Goal: Task Accomplishment & Management: Complete application form

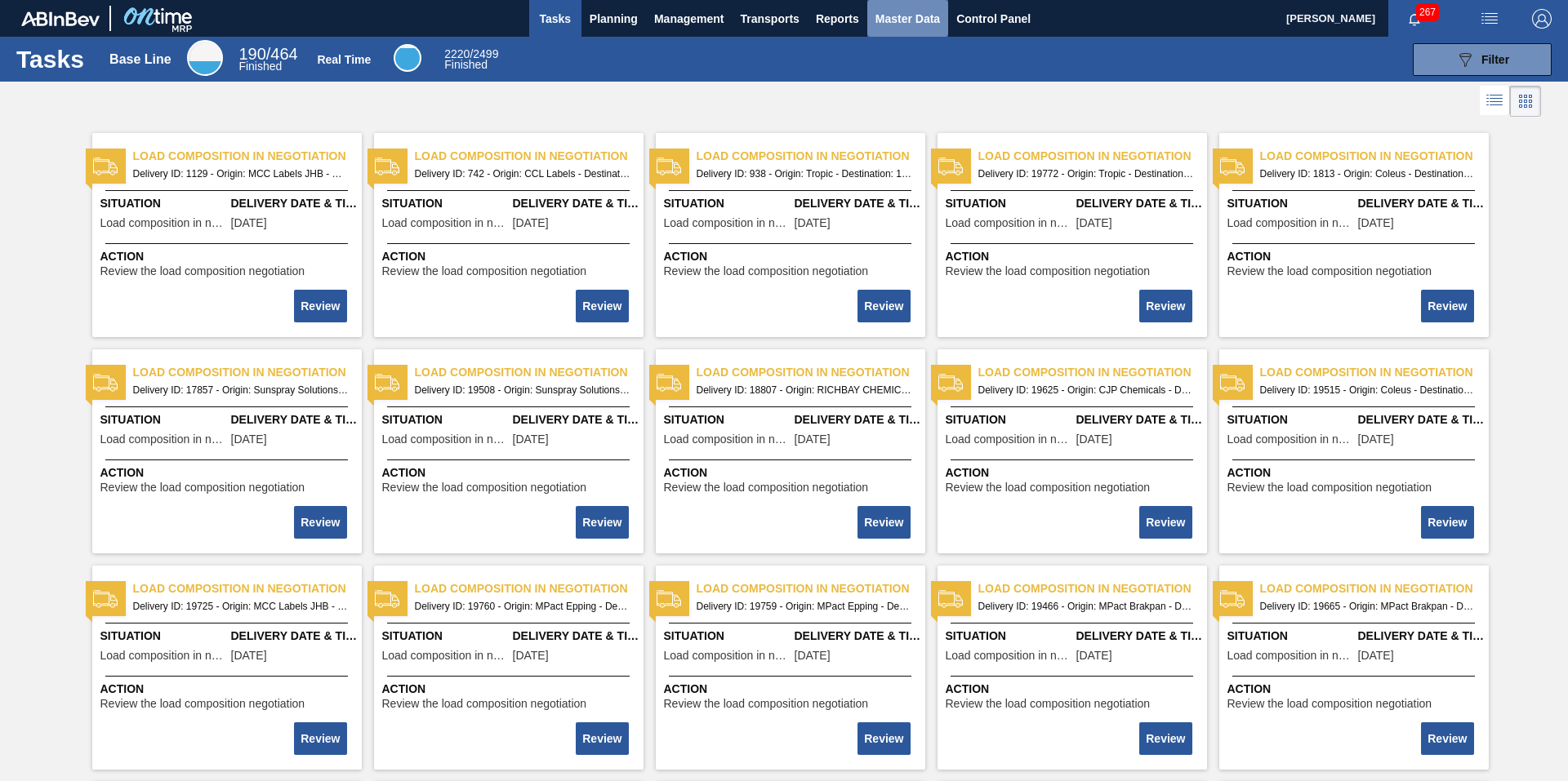
click at [946, 23] on button "Master Data" at bounding box center [907, 18] width 81 height 37
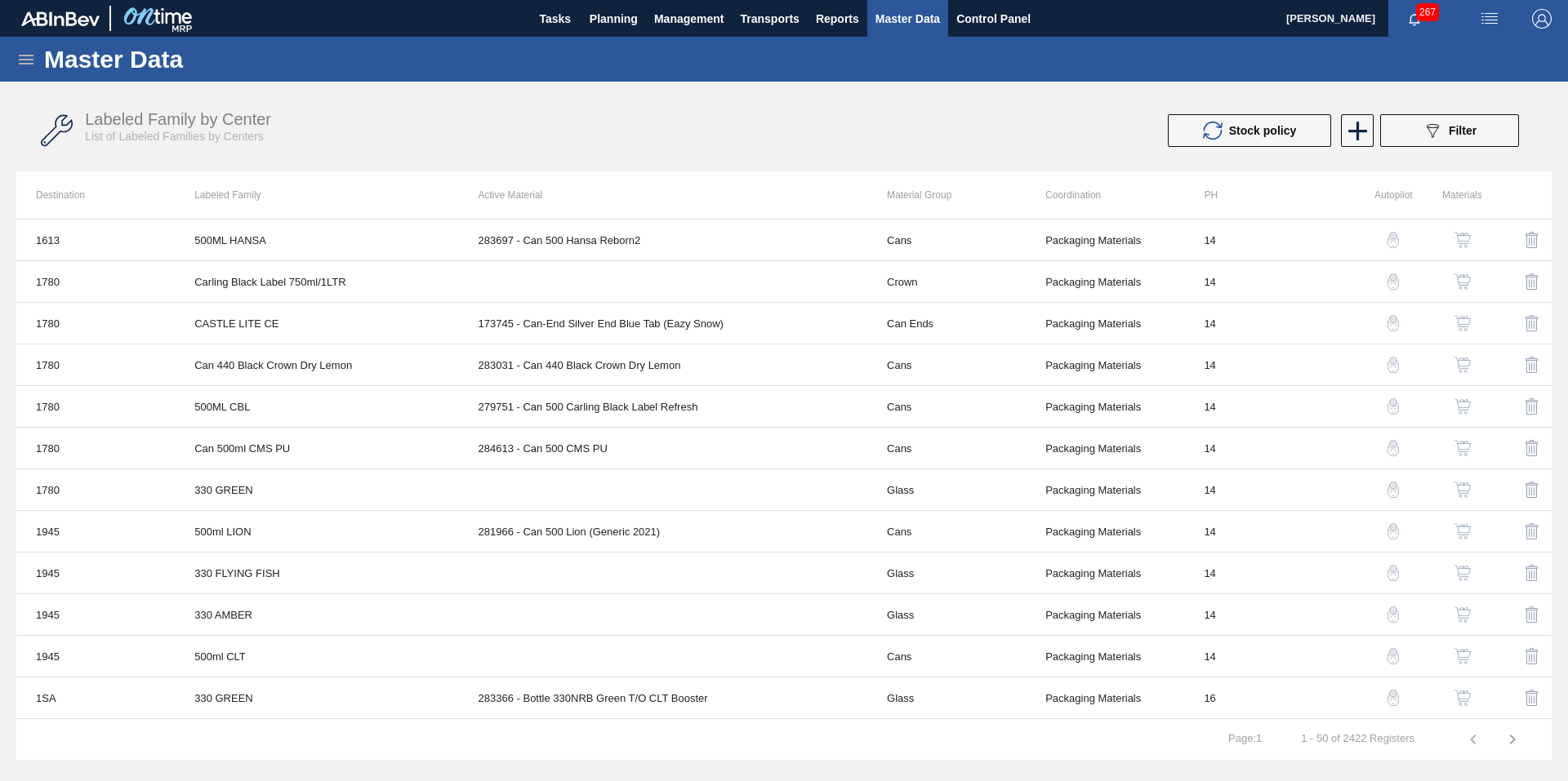
click at [26, 61] on icon at bounding box center [25, 59] width 19 height 19
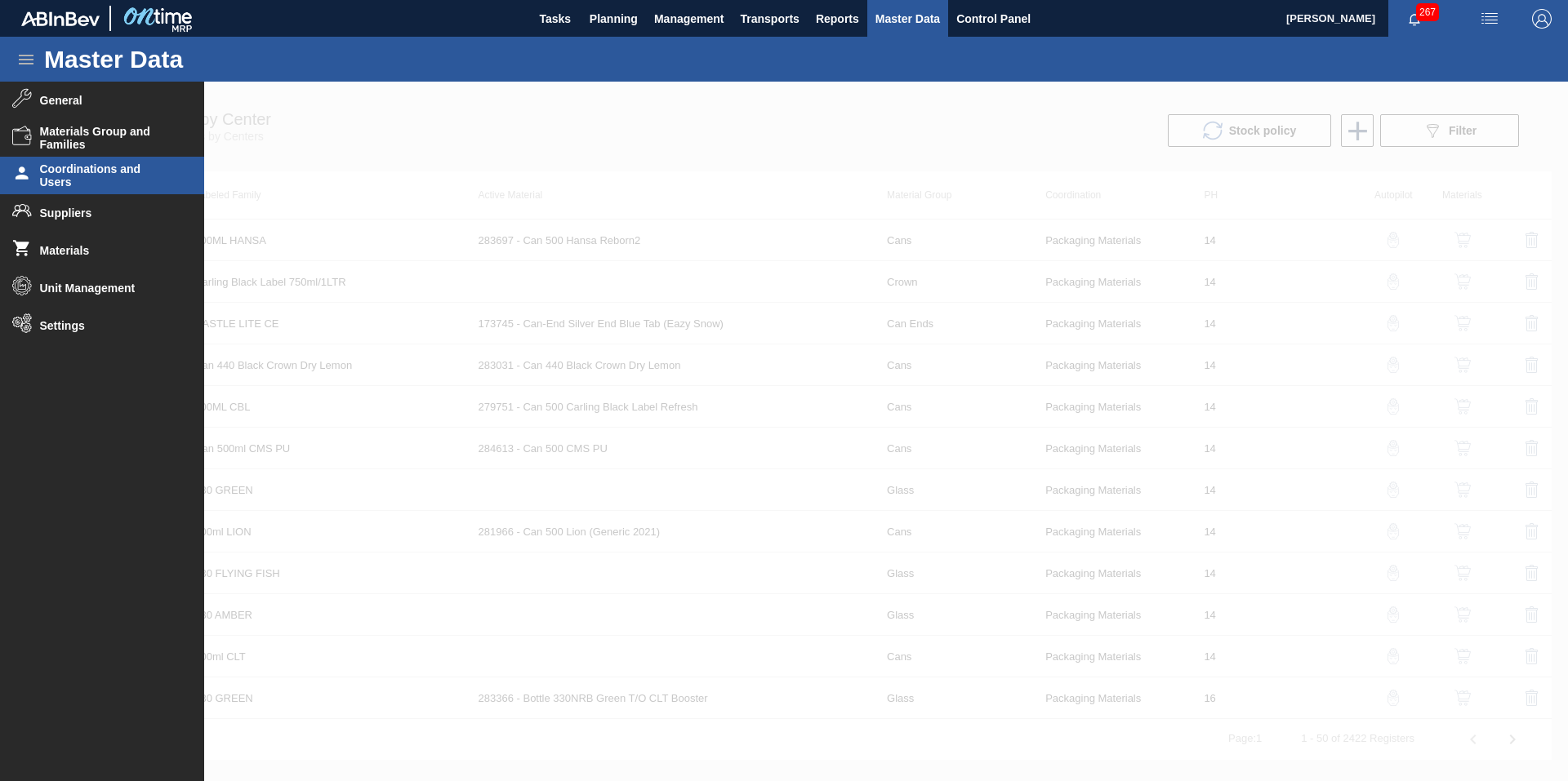
click at [75, 188] on span "Coordinations and Users" at bounding box center [107, 175] width 135 height 26
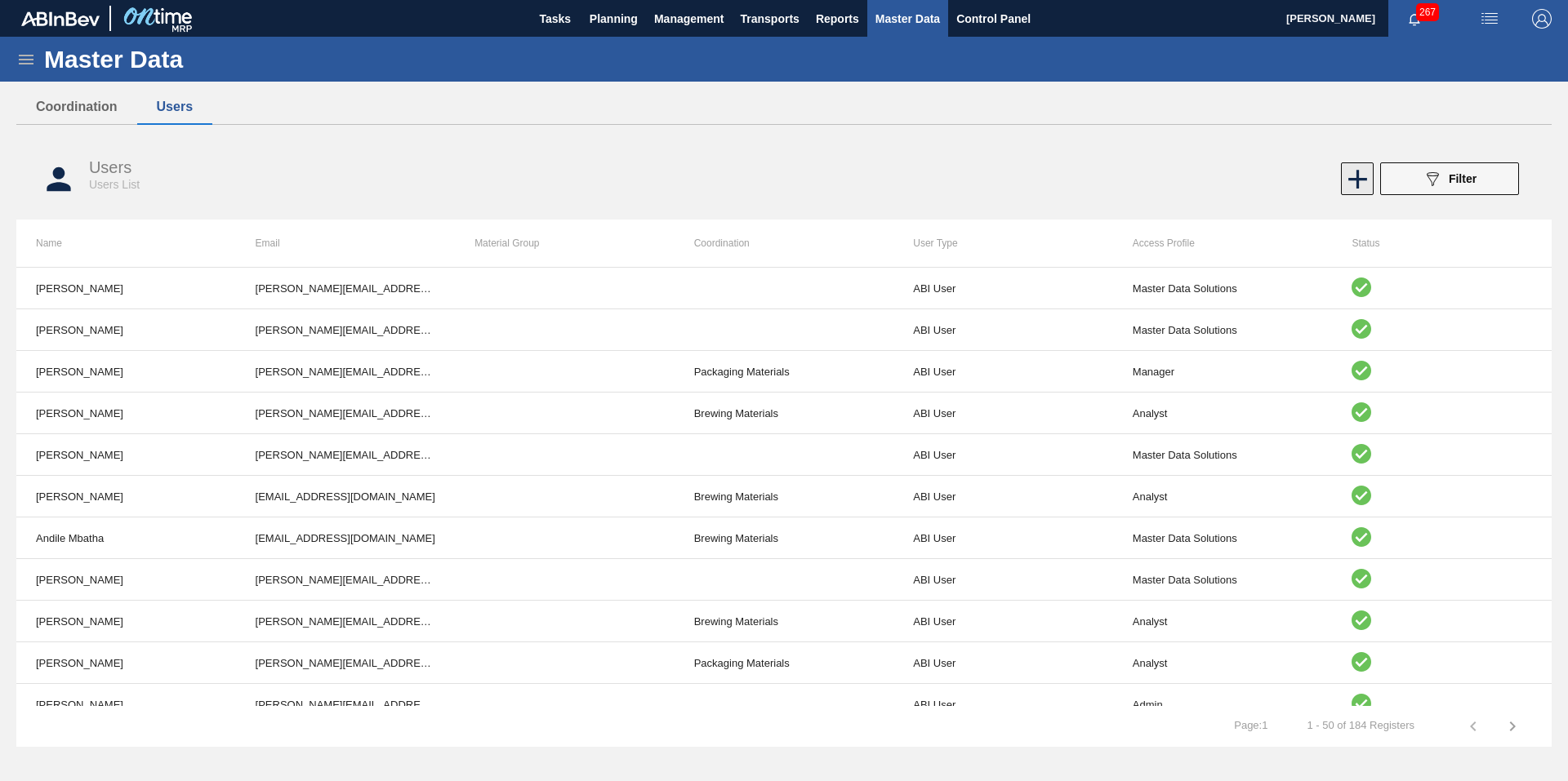
click at [1359, 185] on icon at bounding box center [1358, 179] width 32 height 32
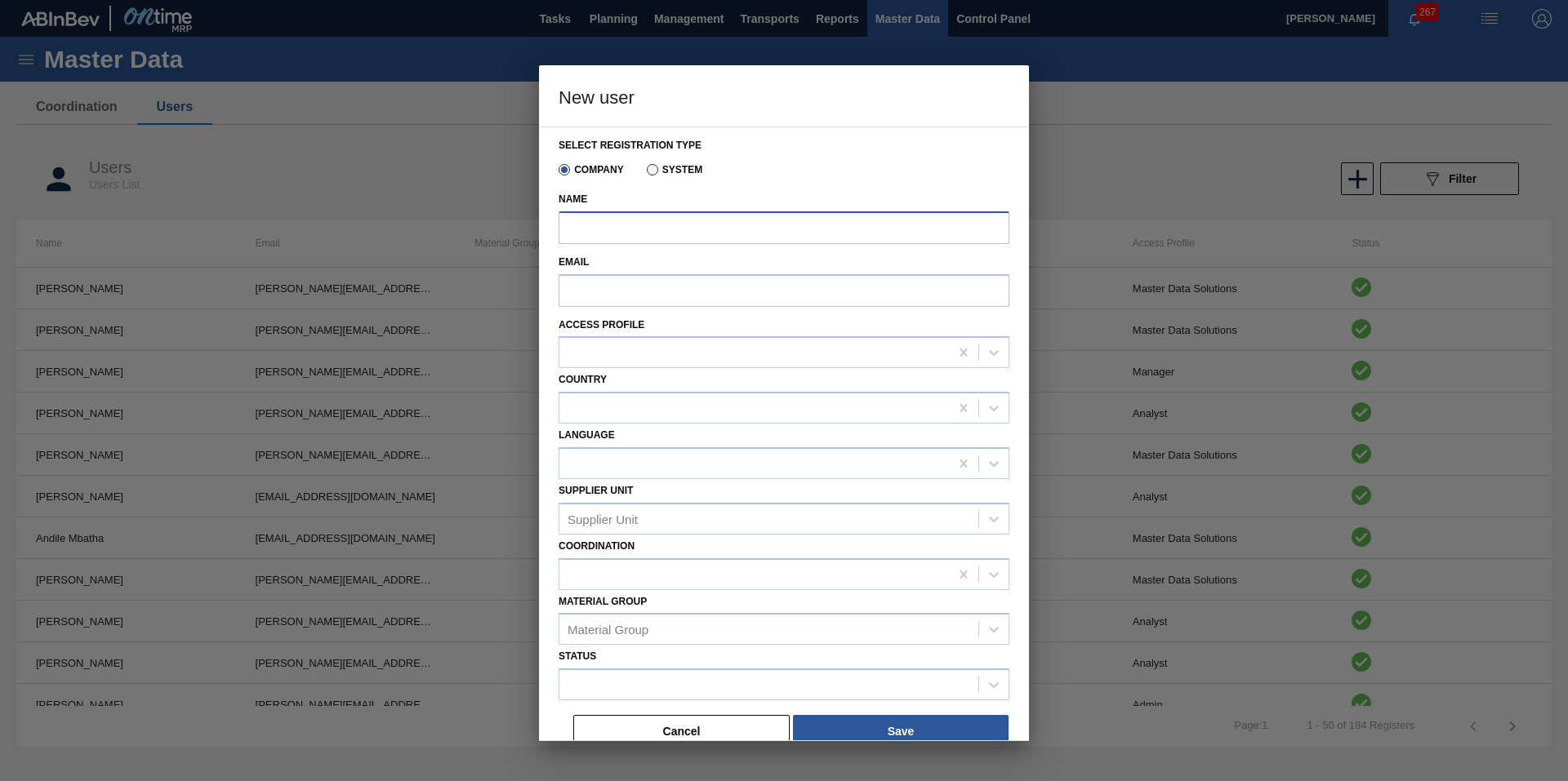
click at [668, 233] on input "Name" at bounding box center [784, 227] width 451 height 33
type input "[PERSON_NAME]"
paste input "[URL][DOMAIN_NAME]"
type input "[URL][DOMAIN_NAME]"
paste input "[EMAIL_ADDRESS][DOMAIN_NAME]"
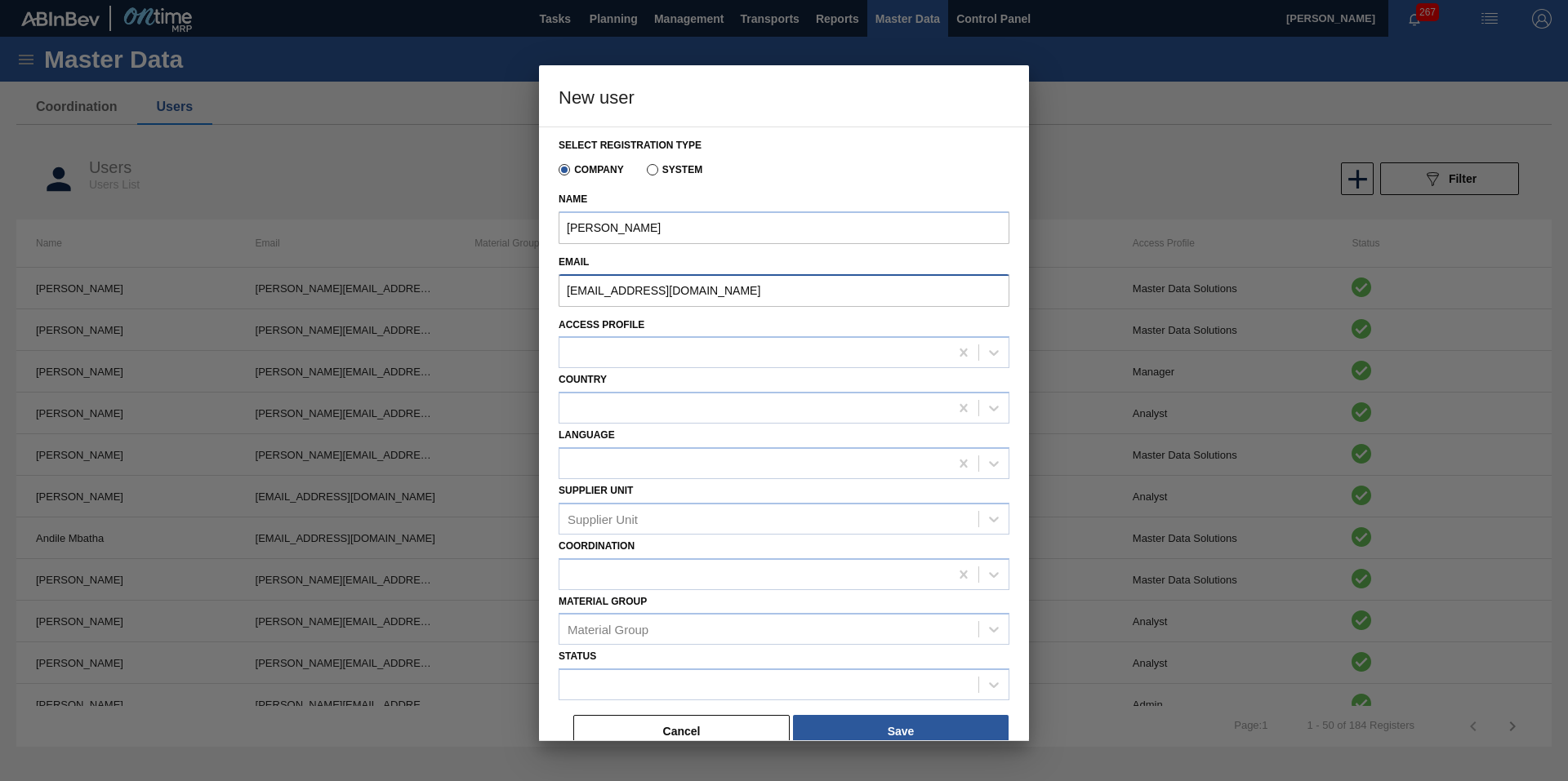
type input "[EMAIL_ADDRESS][DOMAIN_NAME]"
click at [996, 366] on div at bounding box center [993, 352] width 29 height 29
click at [776, 501] on div "Admin" at bounding box center [784, 514] width 451 height 30
click at [802, 414] on div at bounding box center [754, 408] width 389 height 23
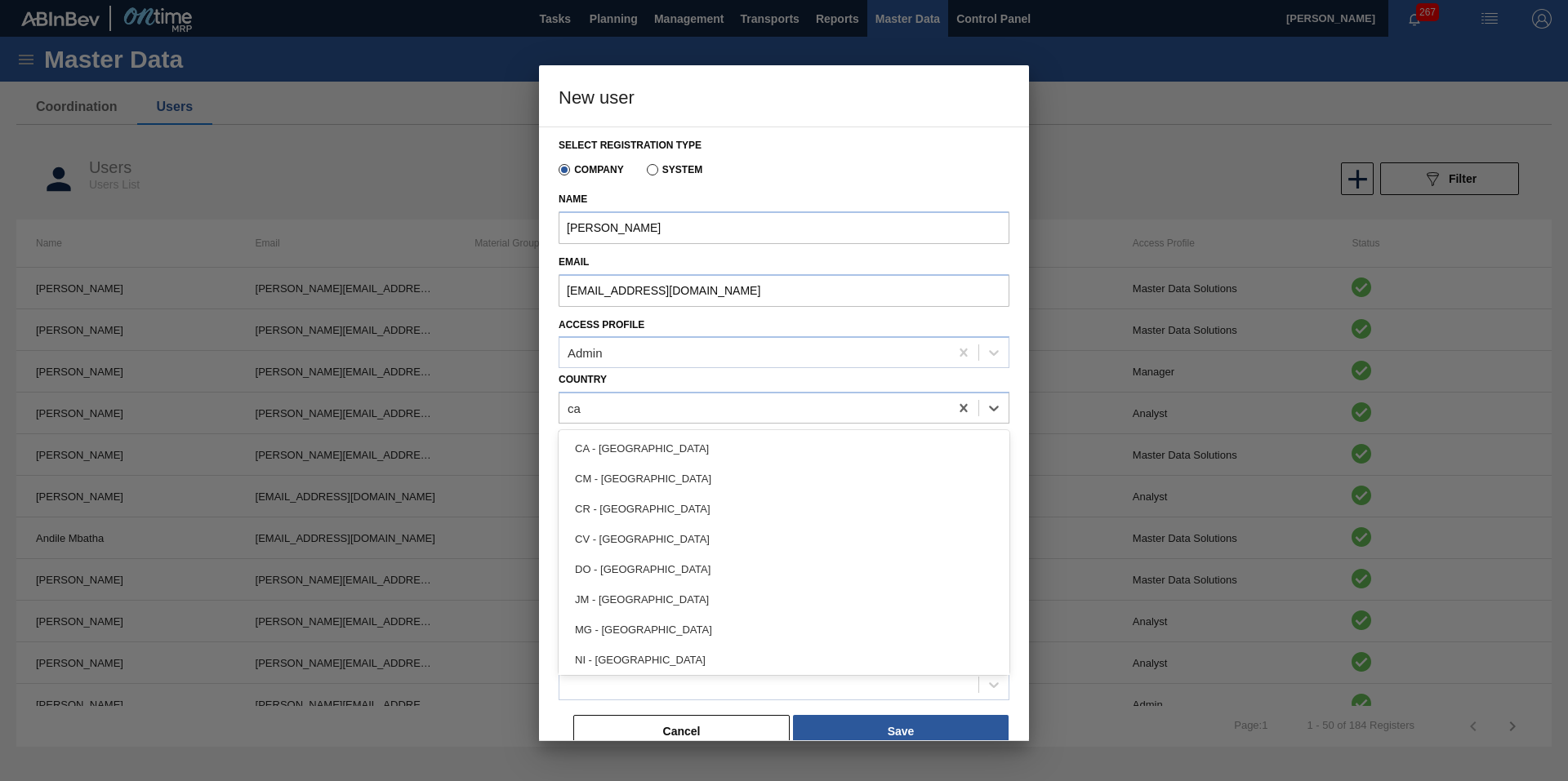
type input "c"
type input "so"
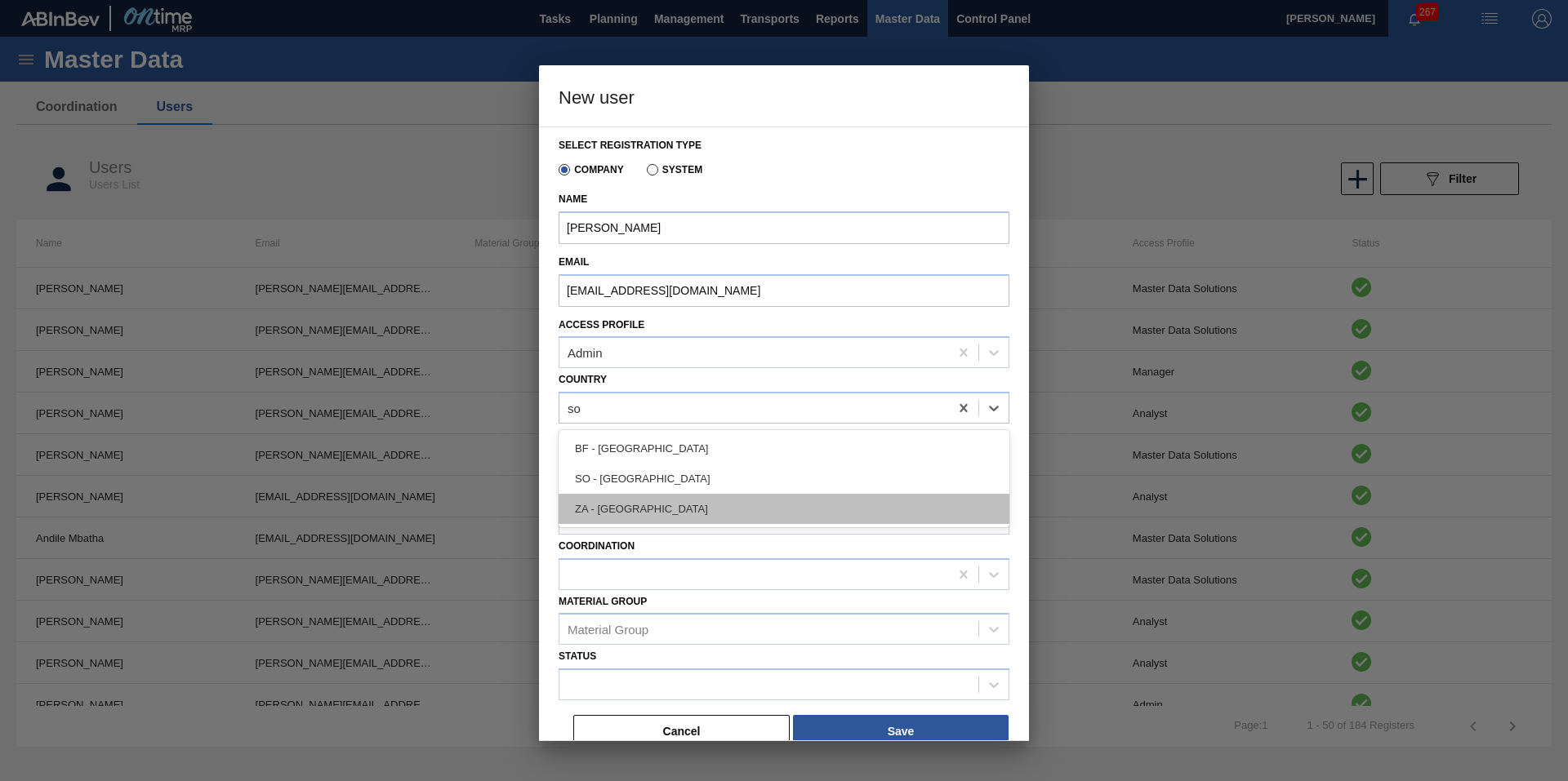
click at [805, 506] on div "ZA - [GEOGRAPHIC_DATA]" at bounding box center [784, 509] width 451 height 30
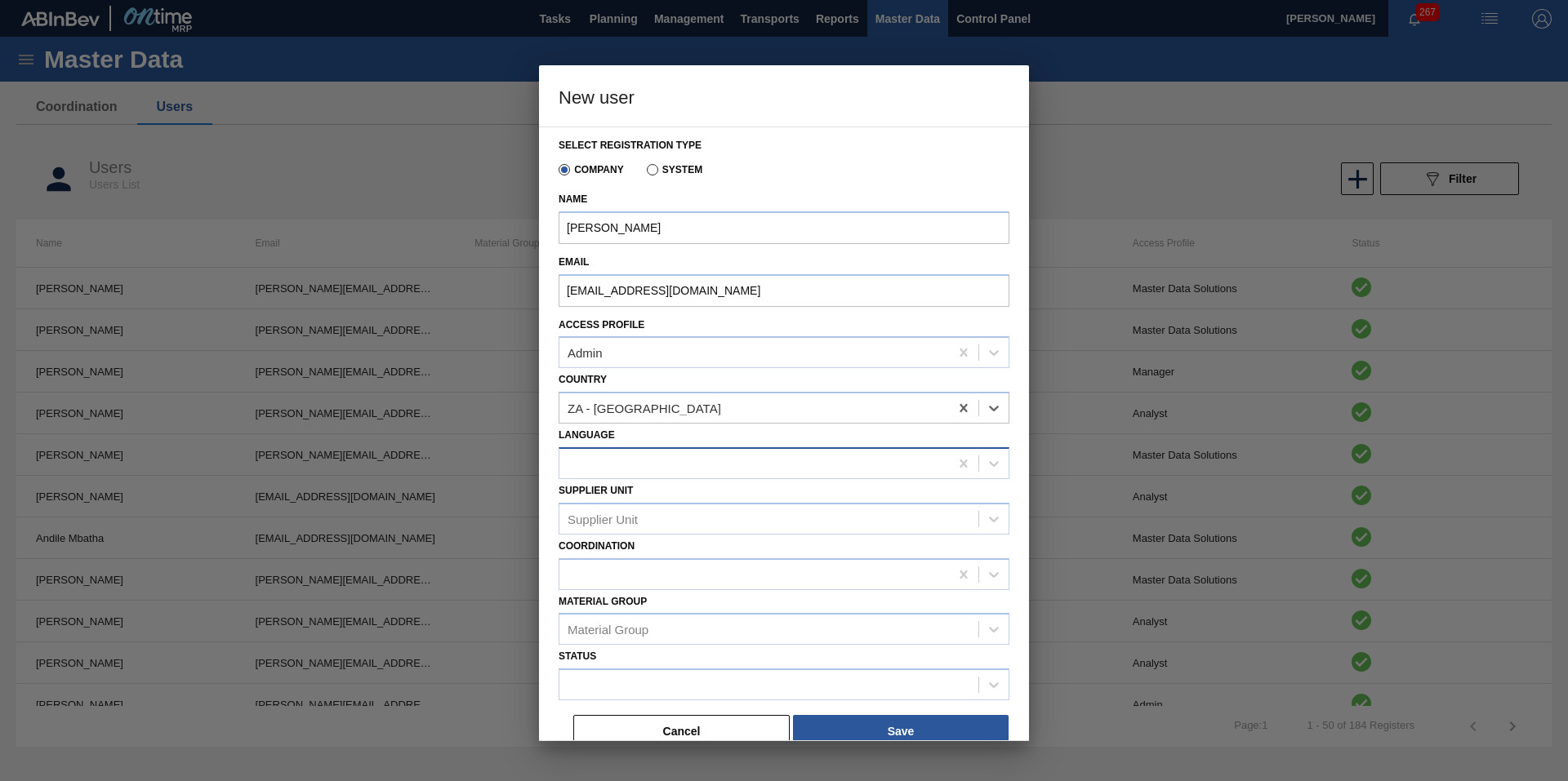
click at [711, 466] on div at bounding box center [754, 463] width 389 height 23
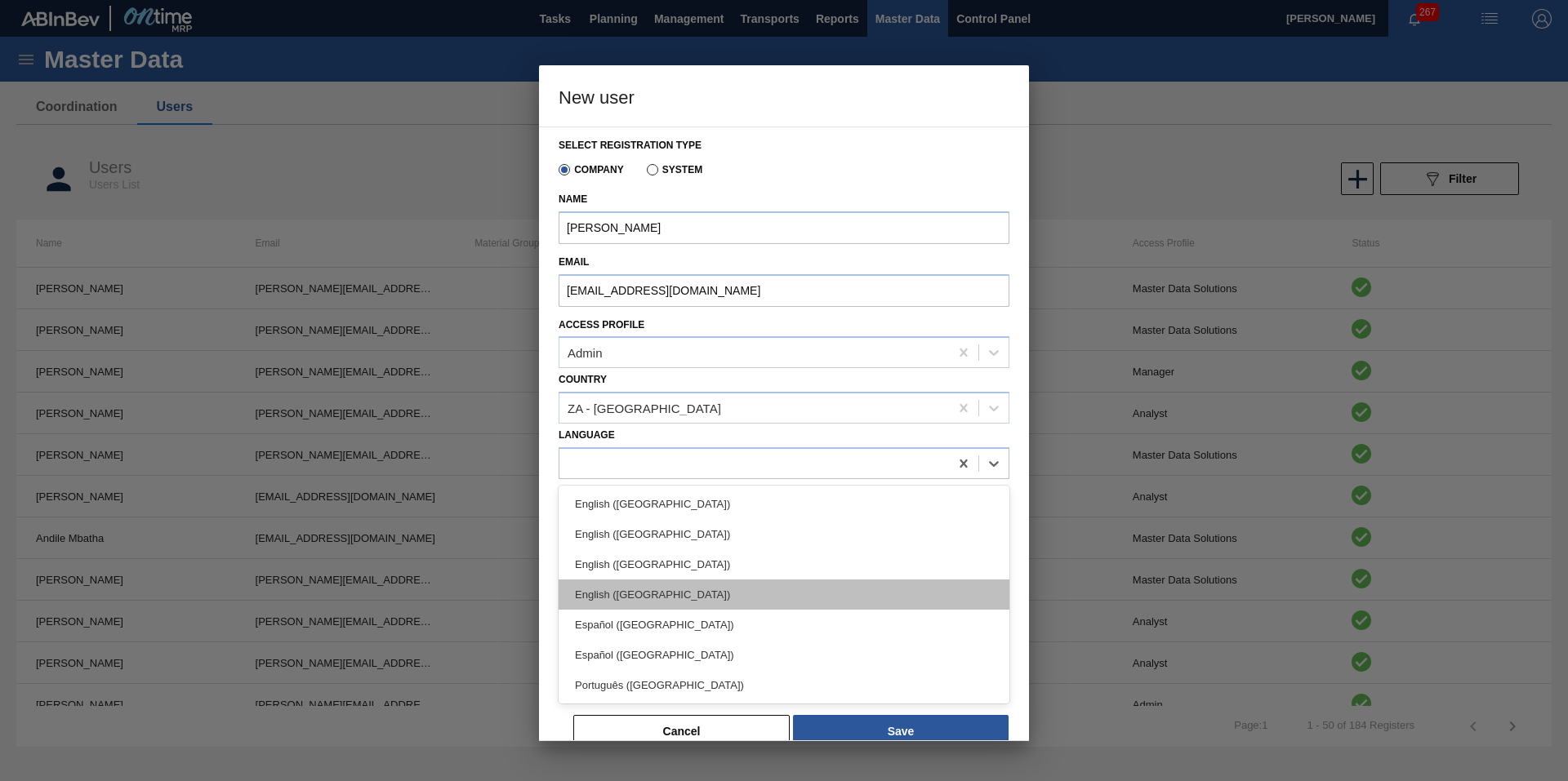
click at [689, 593] on div "English ([GEOGRAPHIC_DATA])" at bounding box center [784, 594] width 451 height 30
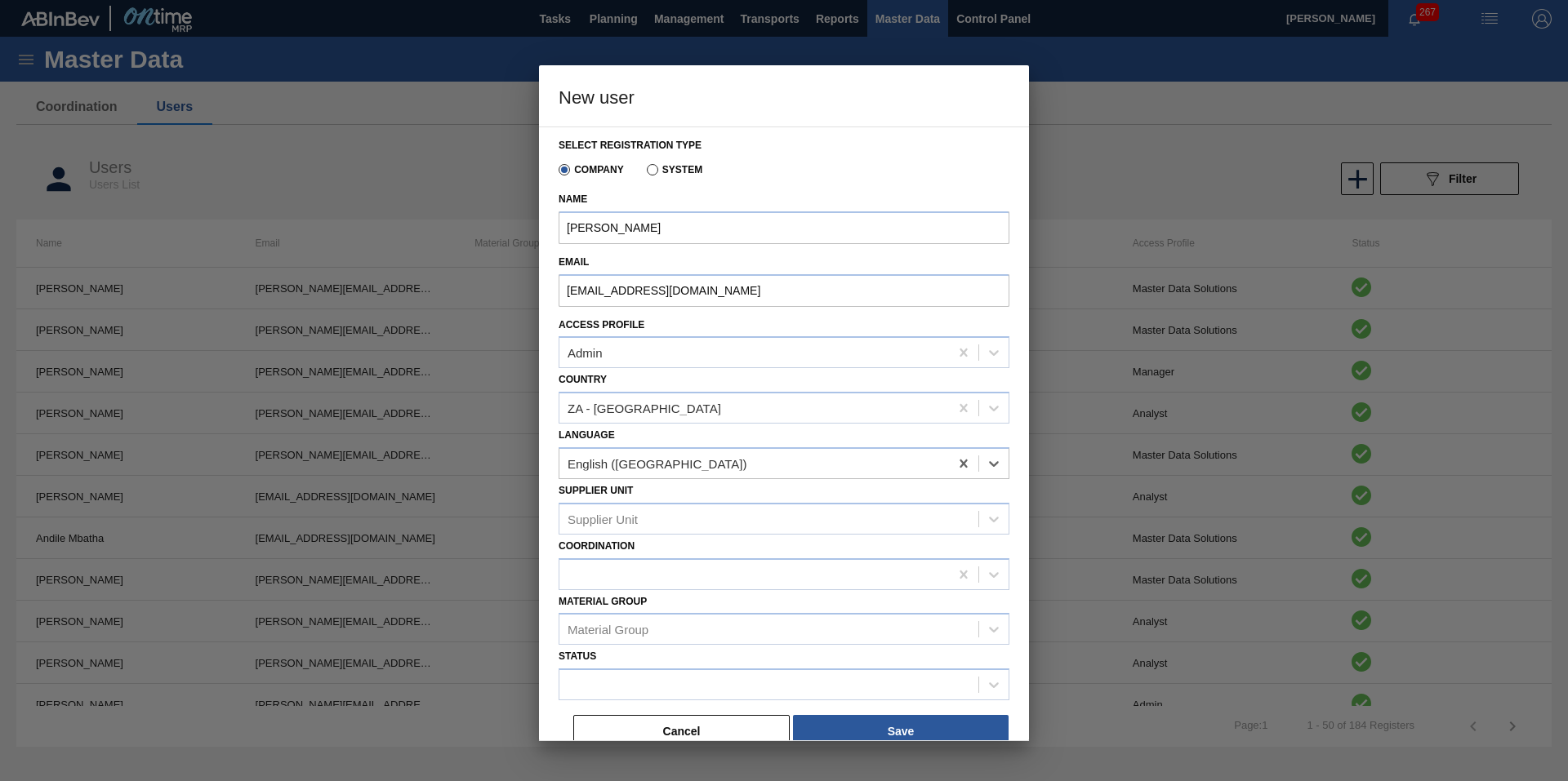
scroll to position [17, 0]
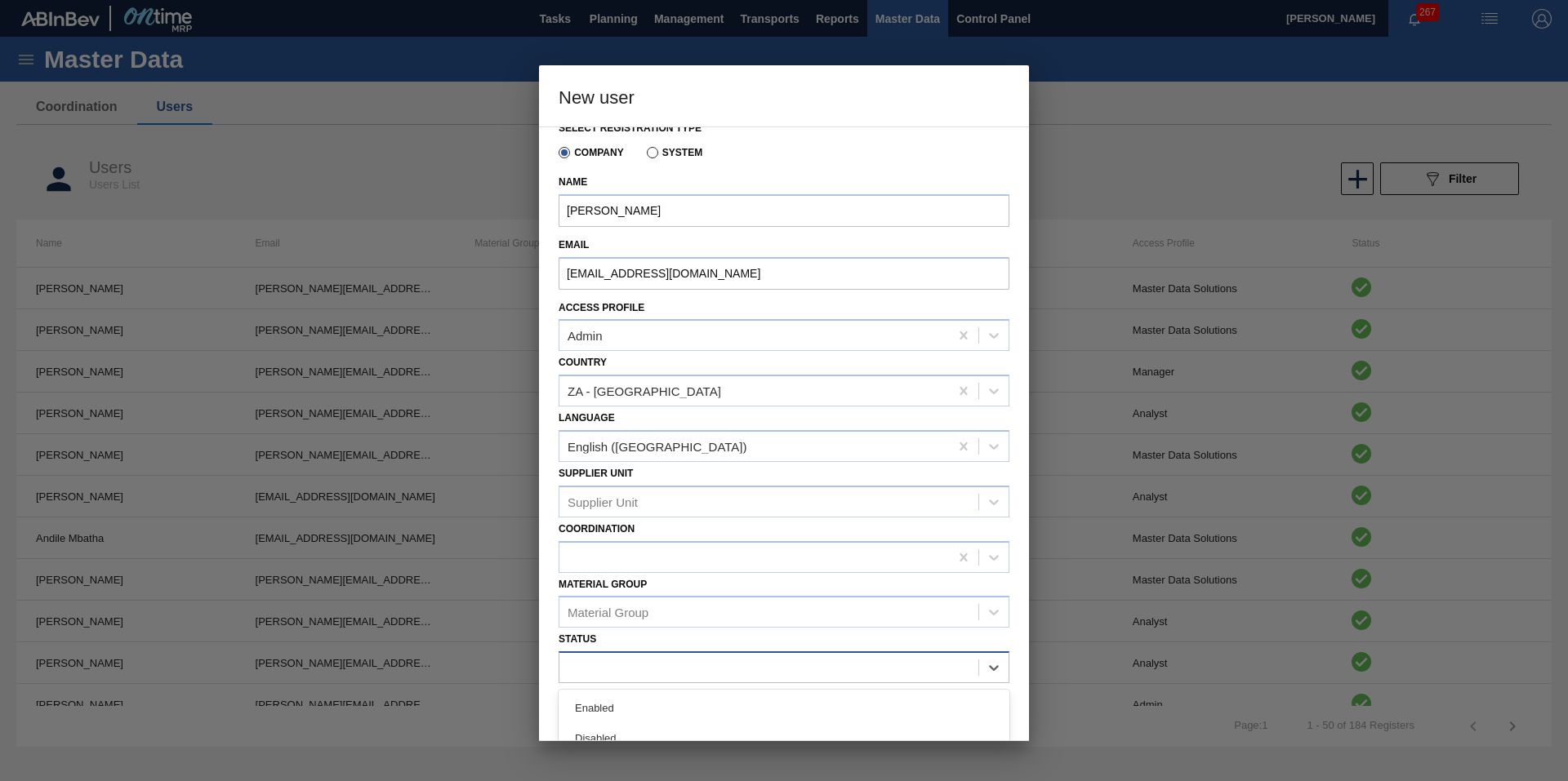
click at [739, 657] on div at bounding box center [769, 668] width 419 height 23
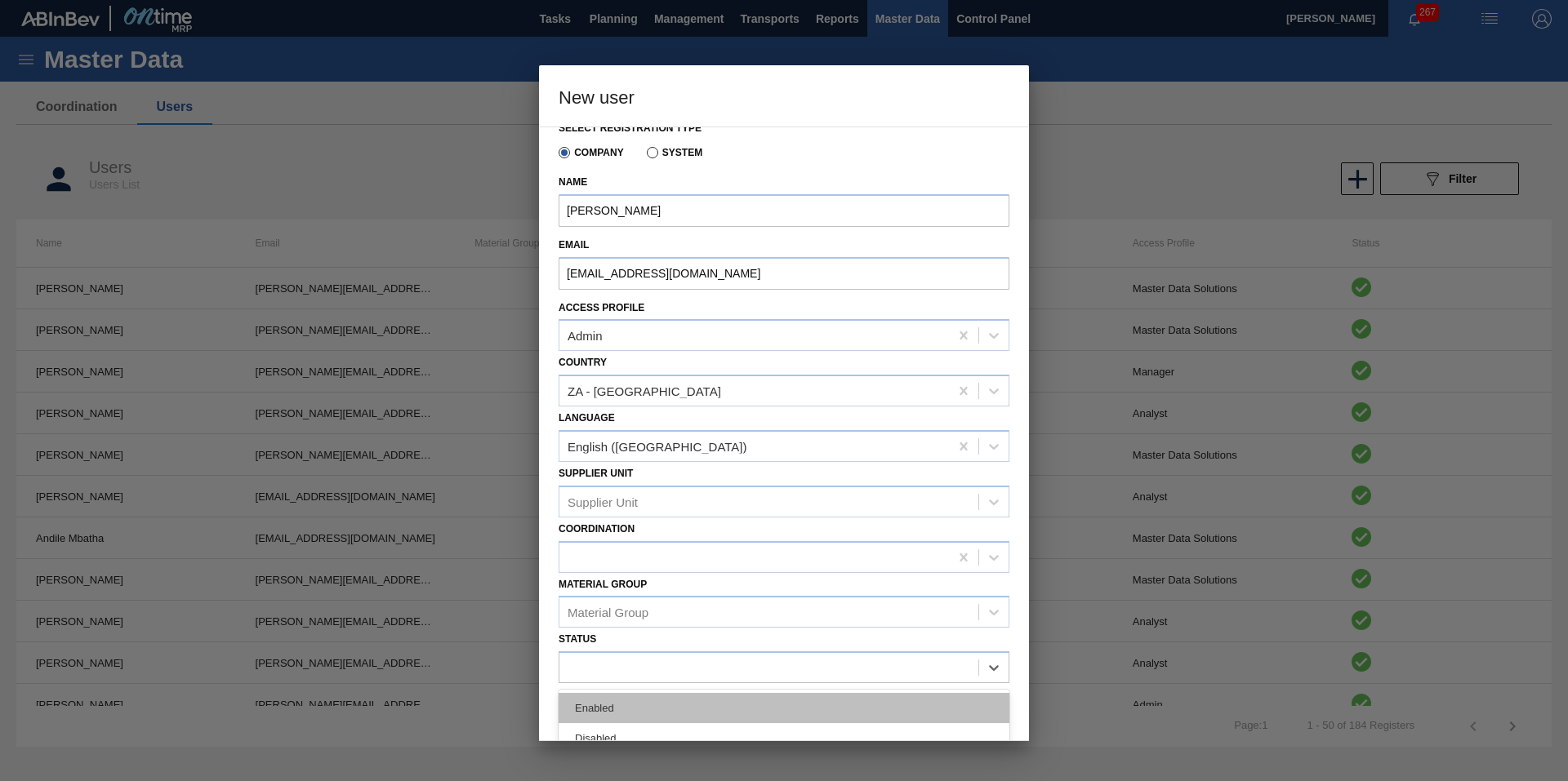
click at [698, 696] on div "Enabled" at bounding box center [784, 708] width 451 height 30
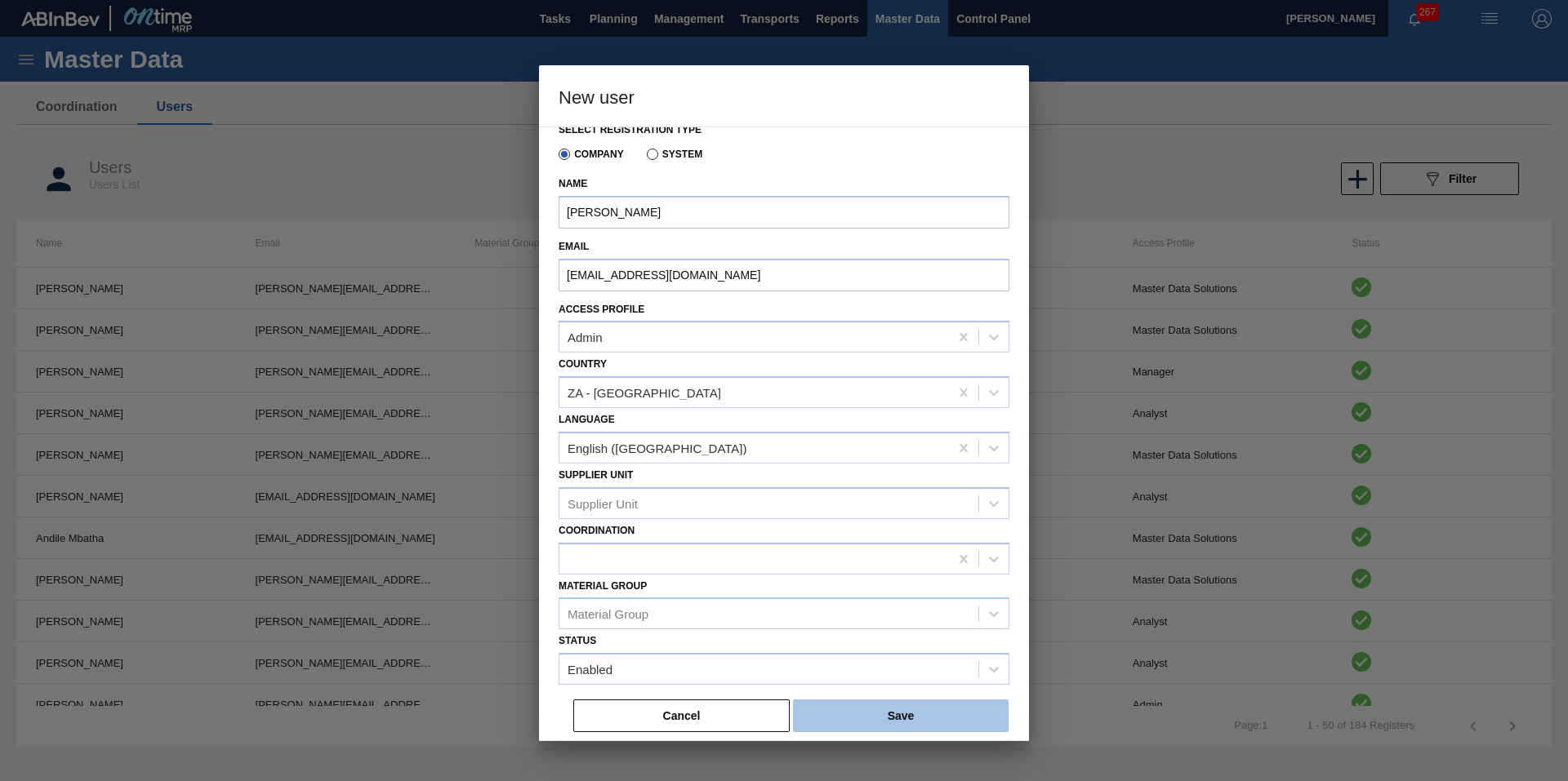
click at [870, 724] on button "Save" at bounding box center [900, 715] width 215 height 33
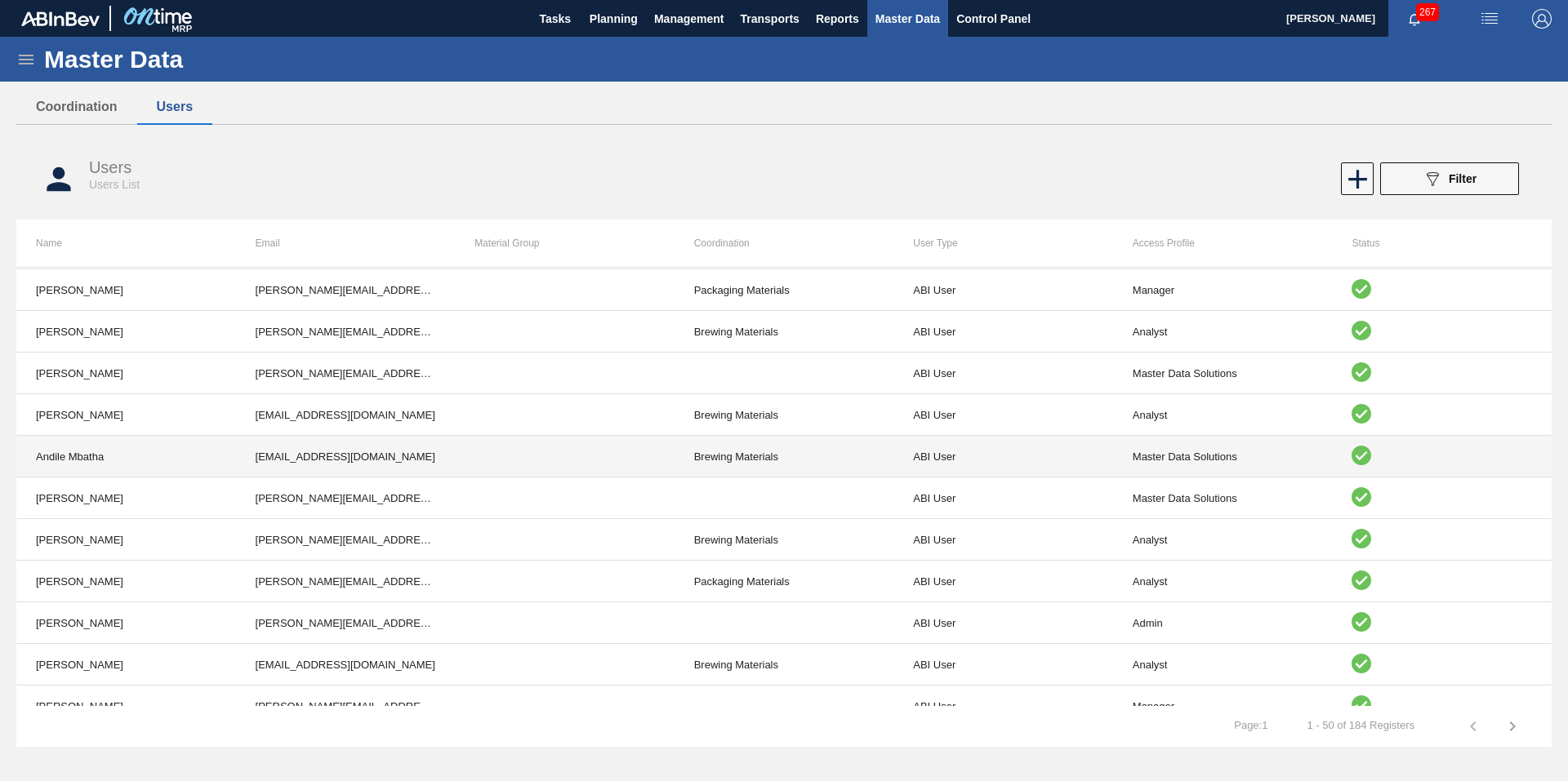
scroll to position [0, 0]
